Goal: Ask a question

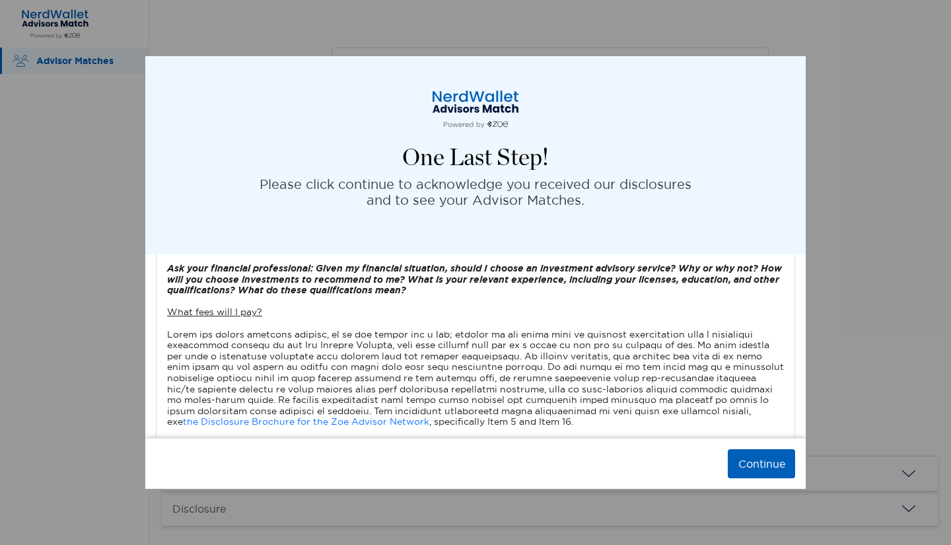
scroll to position [491, 0]
click at [233, 305] on u "What fees will I pay?" at bounding box center [214, 311] width 95 height 12
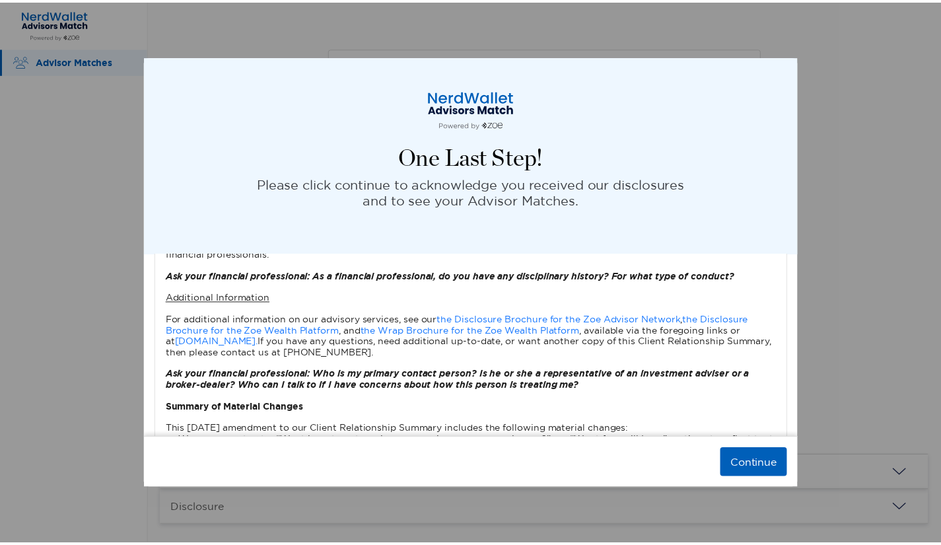
scroll to position [1381, 0]
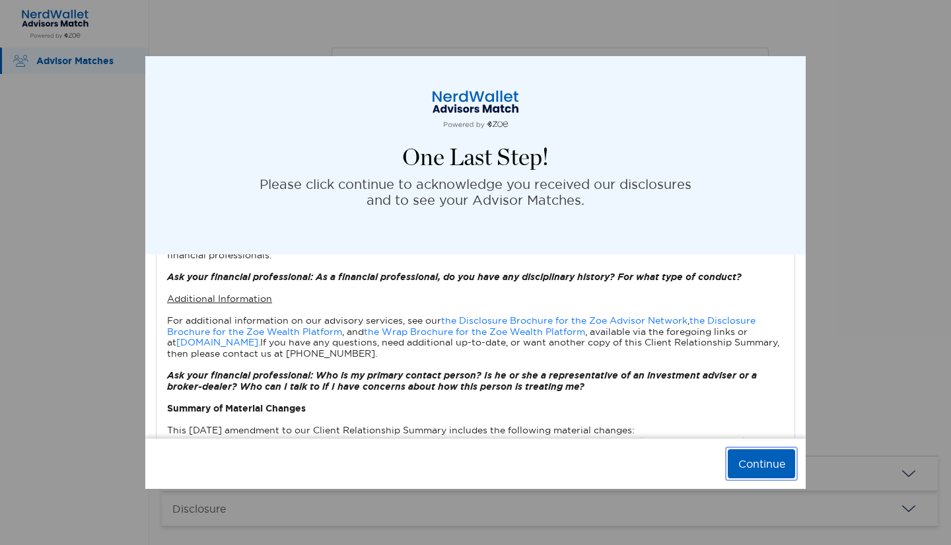
click at [746, 472] on button "Continue" at bounding box center [761, 463] width 67 height 29
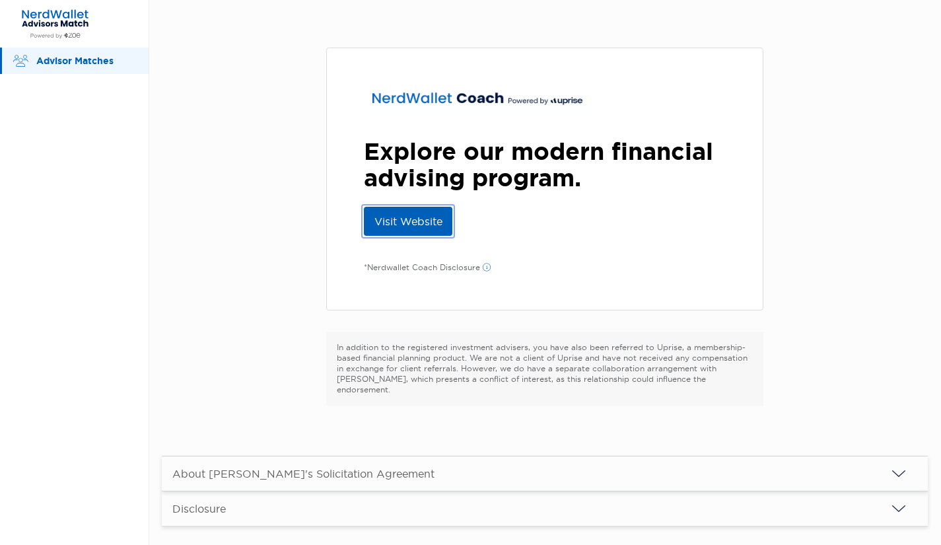
click at [416, 223] on link "Visit Website" at bounding box center [408, 221] width 89 height 29
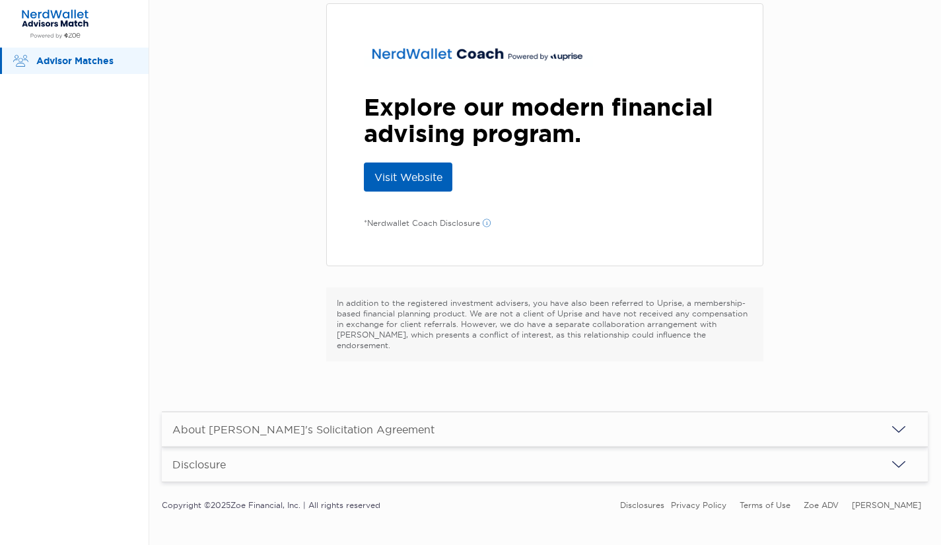
click at [907, 422] on img "button" at bounding box center [899, 430] width 16 height 16
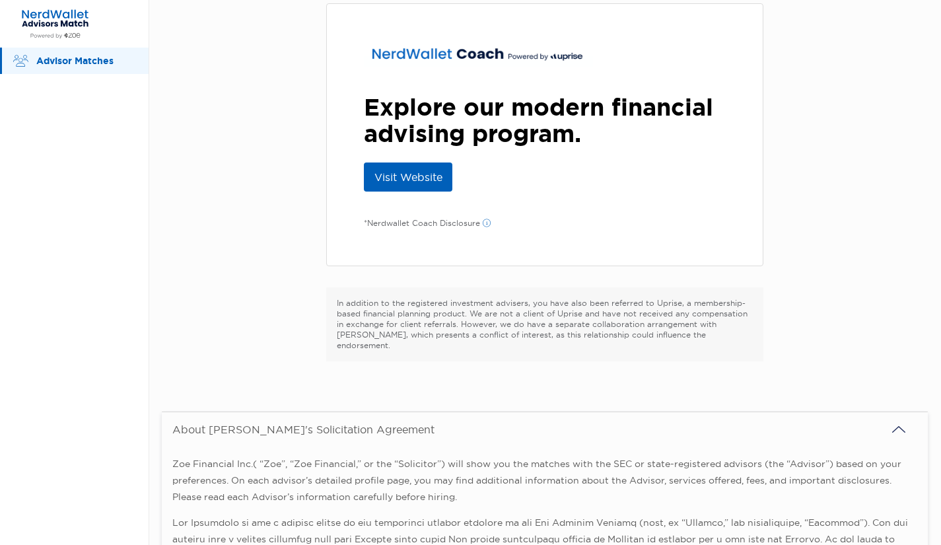
click at [907, 422] on img "button" at bounding box center [899, 430] width 16 height 16
